Goal: Task Accomplishment & Management: Complete application form

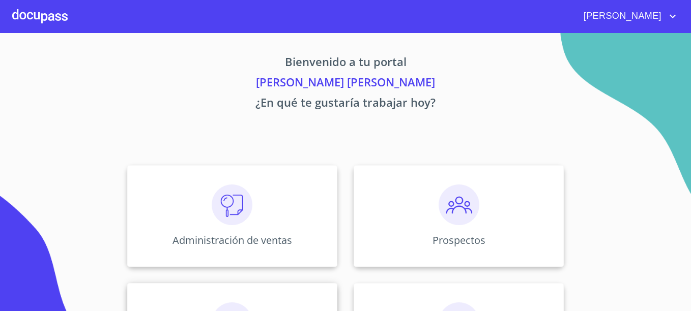
scroll to position [102, 0]
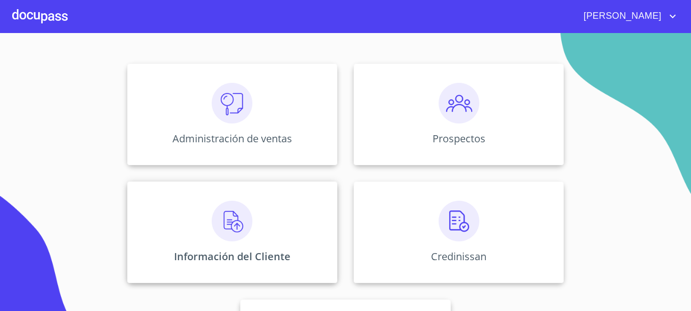
click at [242, 219] on img at bounding box center [232, 221] width 41 height 41
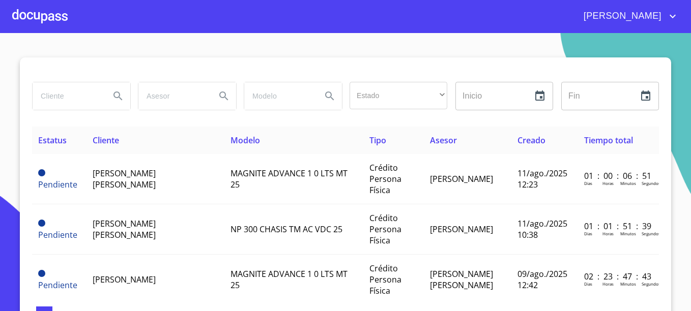
click at [83, 96] on input "search" at bounding box center [67, 95] width 69 height 27
type input "e"
type input "megamotriz"
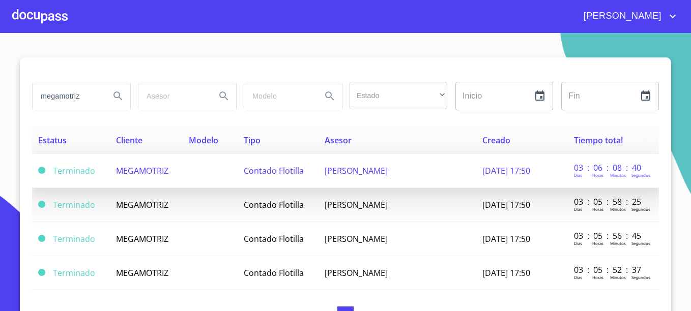
click at [153, 172] on span "MEGAMOTRIZ" at bounding box center [142, 170] width 52 height 11
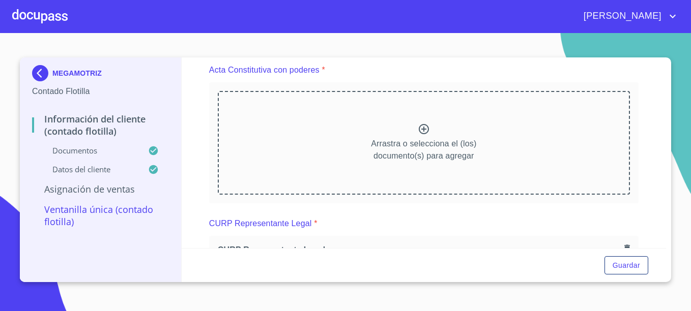
scroll to position [1412, 0]
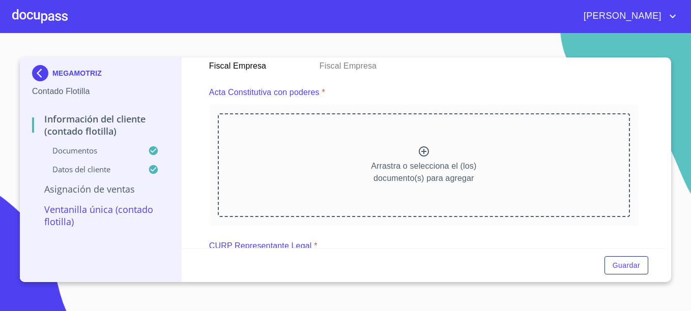
click at [311, 154] on div "Arrastra o selecciona el (los) documento(s) para agregar" at bounding box center [424, 165] width 412 height 104
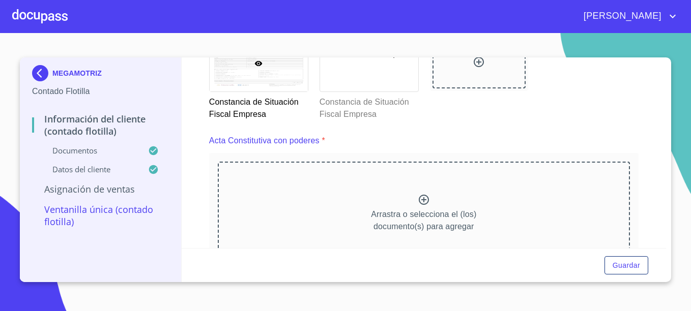
scroll to position [1361, 0]
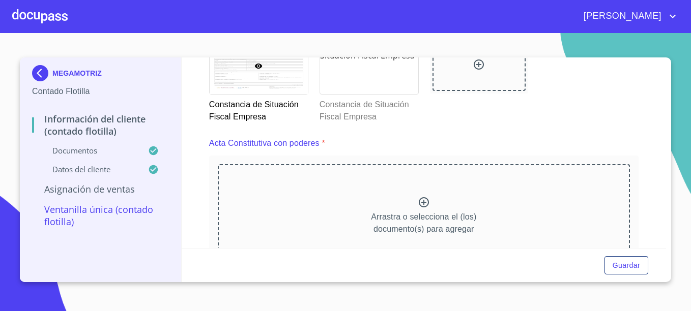
click at [41, 74] on img at bounding box center [42, 73] width 20 height 16
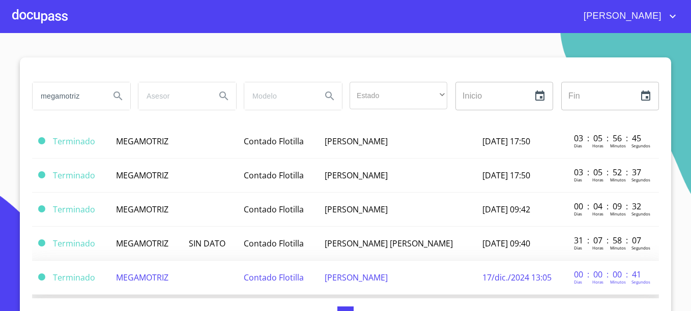
scroll to position [102, 0]
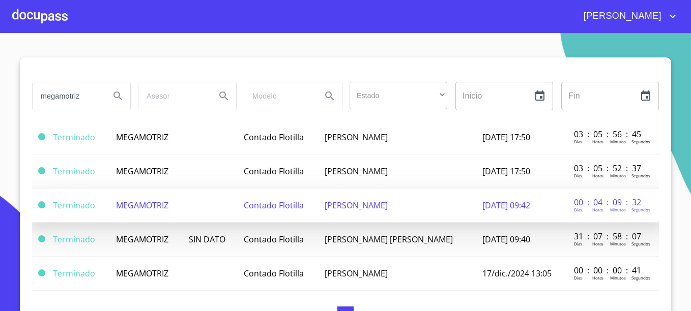
click at [154, 203] on span "MEGAMOTRIZ" at bounding box center [142, 205] width 52 height 11
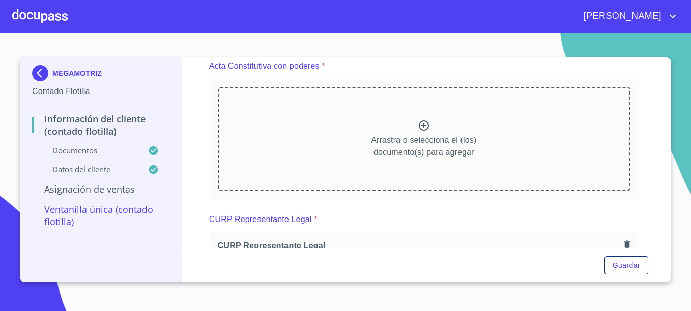
scroll to position [864, 0]
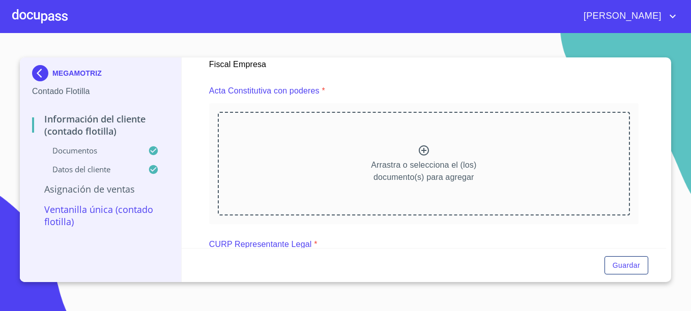
click at [40, 75] on img at bounding box center [42, 73] width 20 height 16
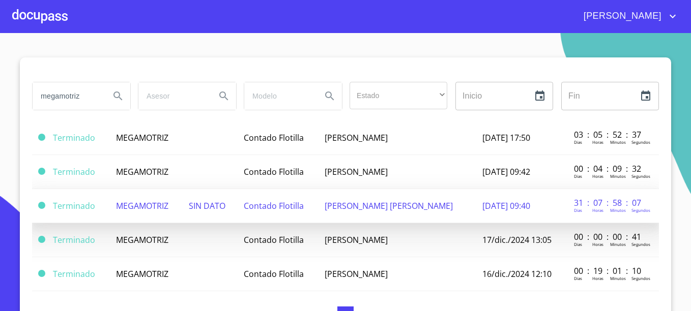
scroll to position [153, 0]
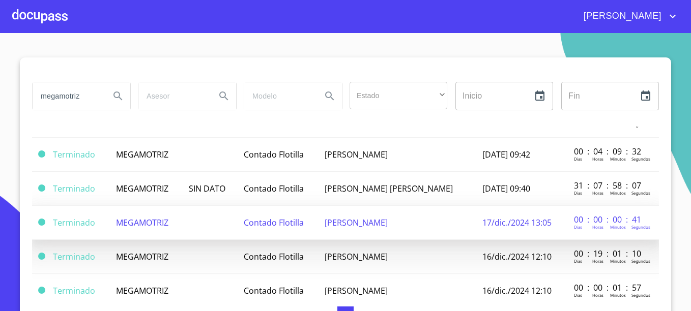
click at [152, 222] on span "MEGAMOTRIZ" at bounding box center [142, 222] width 52 height 11
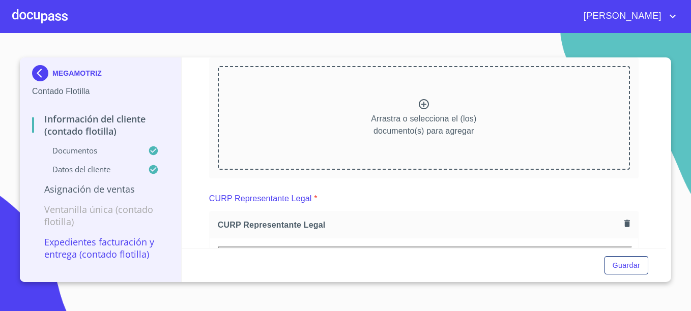
scroll to position [1433, 0]
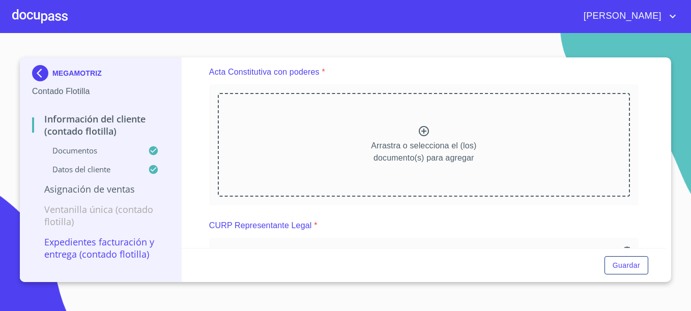
click at [383, 130] on div "Arrastra o selecciona el (los) documento(s) para agregar" at bounding box center [424, 145] width 412 height 104
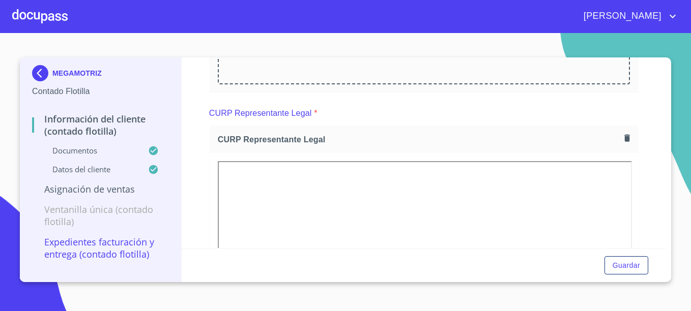
scroll to position [1636, 0]
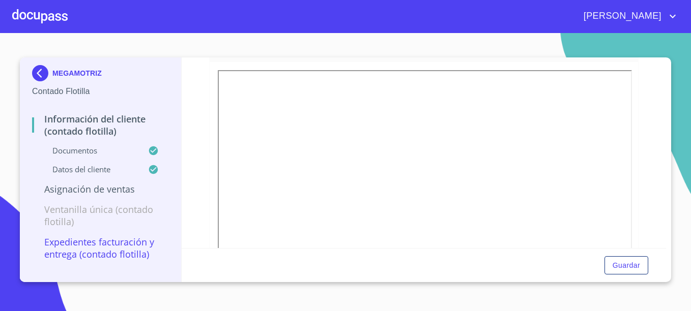
click at [45, 75] on img at bounding box center [42, 73] width 20 height 16
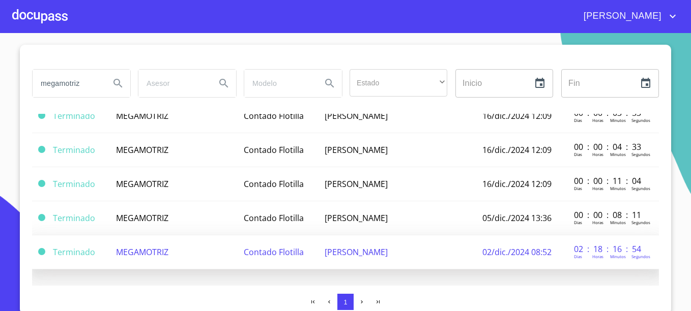
scroll to position [16, 0]
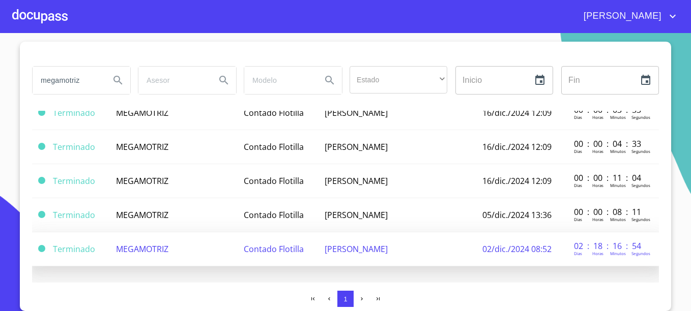
click at [148, 249] on span "MEGAMOTRIZ" at bounding box center [142, 249] width 52 height 11
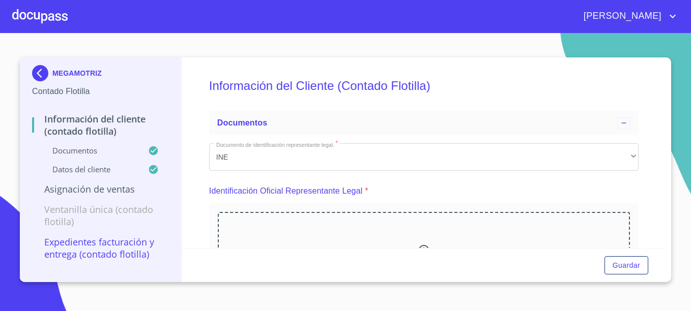
scroll to position [51, 0]
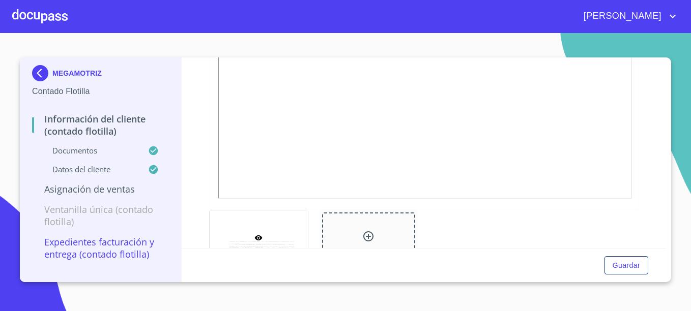
scroll to position [1678, 0]
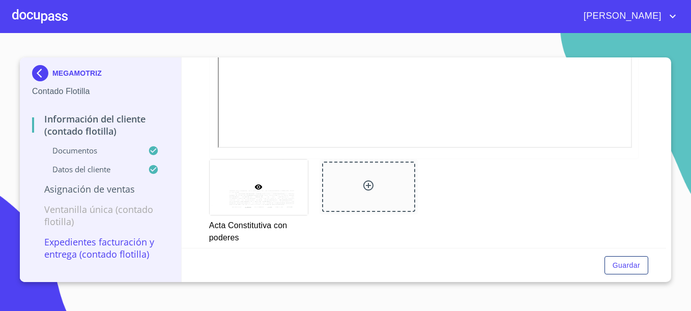
click at [256, 193] on div at bounding box center [259, 187] width 98 height 55
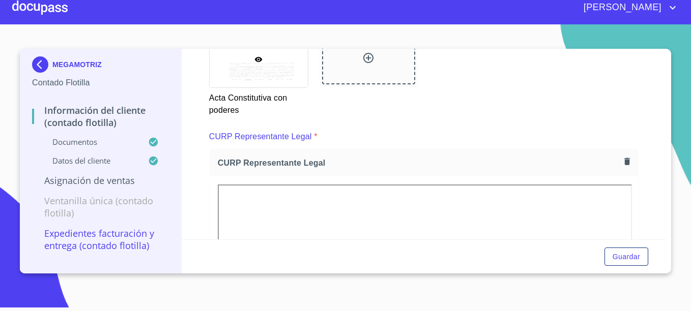
scroll to position [1740, 0]
